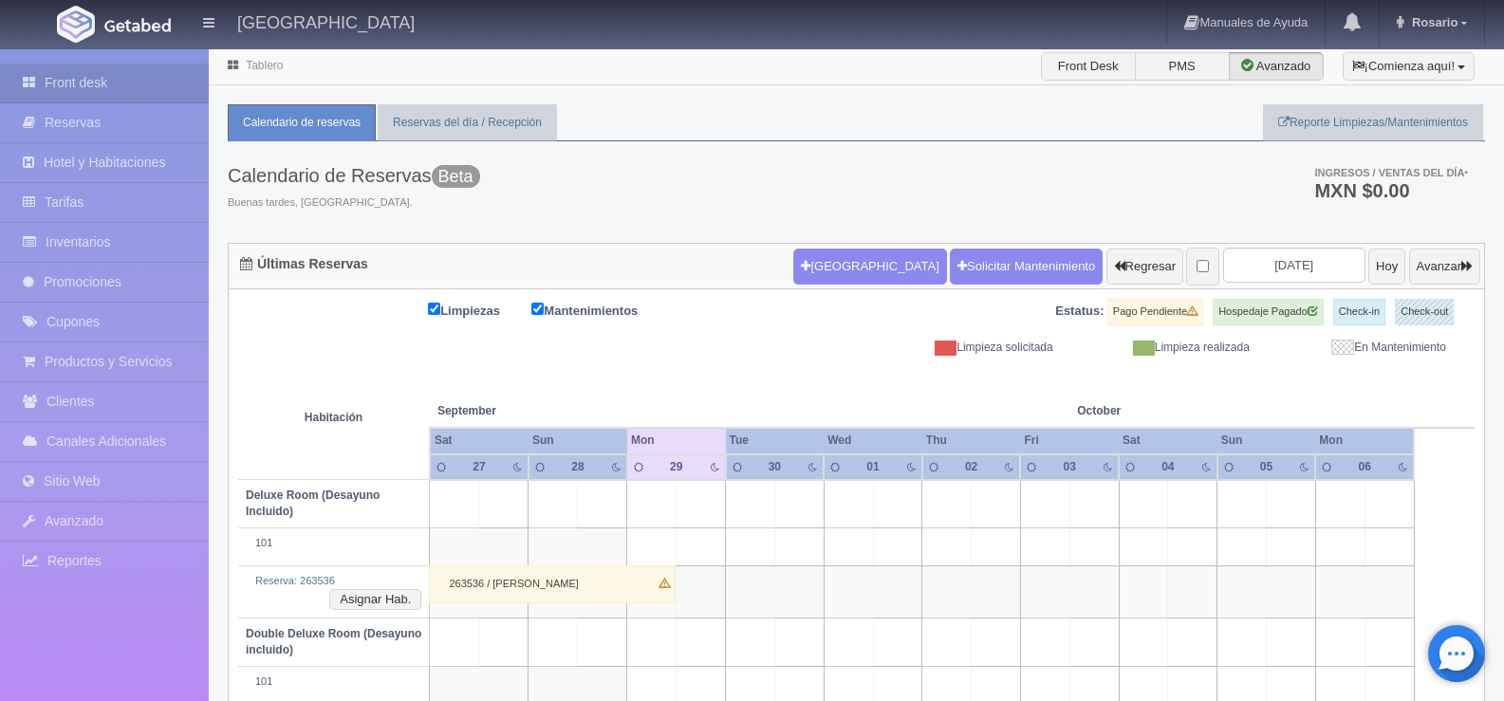
click at [51, 233] on link "Inventarios" at bounding box center [104, 242] width 209 height 39
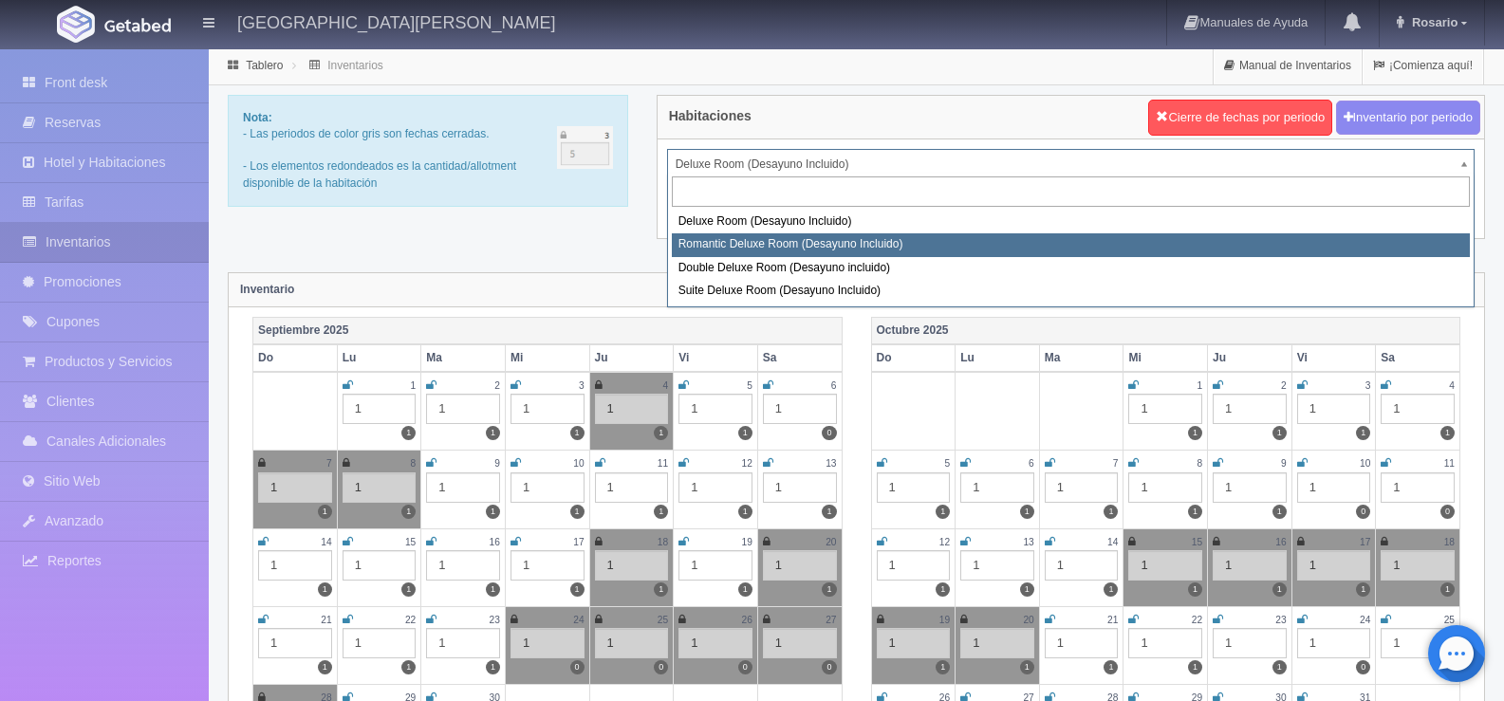
select select "625"
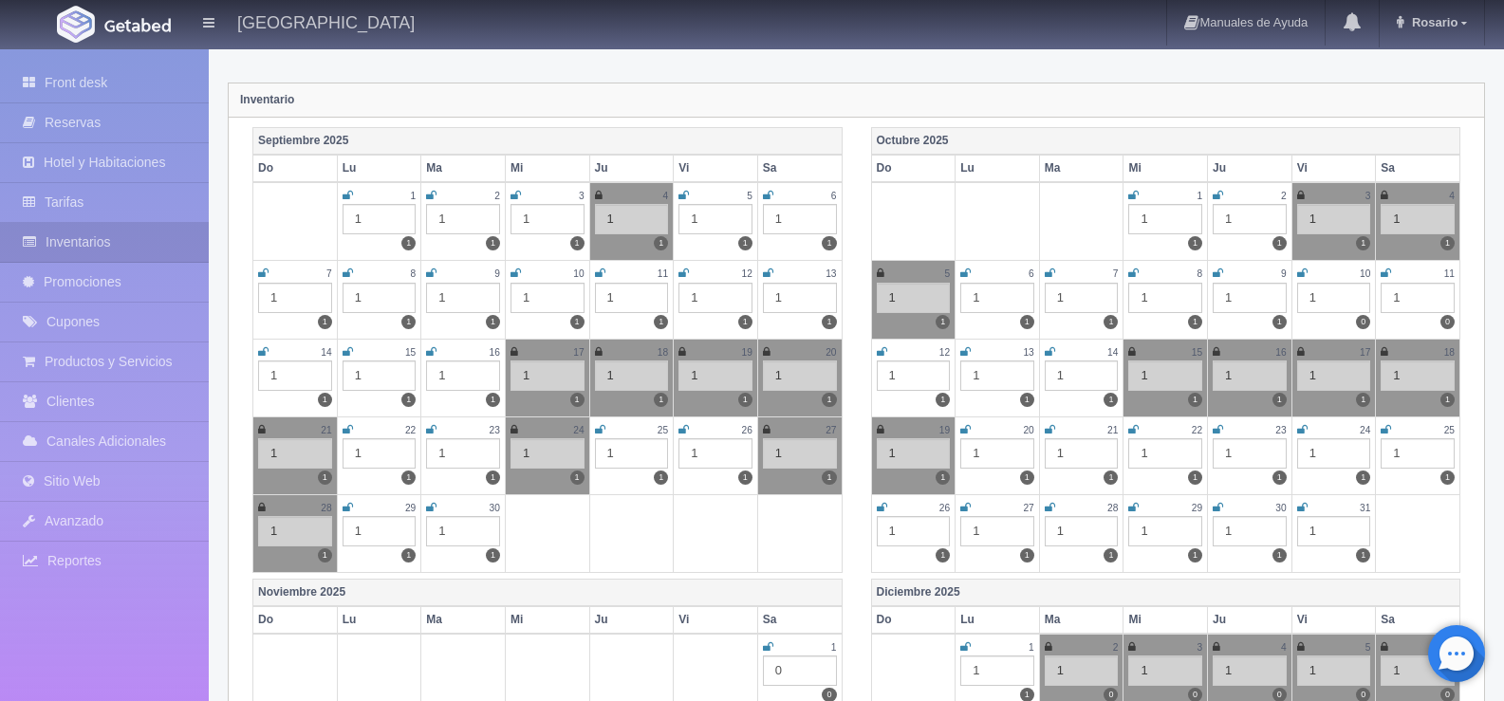
scroll to position [190, 0]
click at [432, 510] on icon at bounding box center [431, 507] width 10 height 11
